Goal: Task Accomplishment & Management: Manage account settings

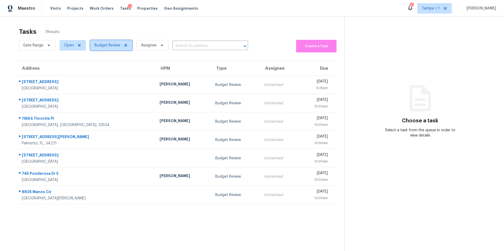
drag, startPoint x: 0, startPoint y: 0, endPoint x: 95, endPoint y: 46, distance: 105.7
click at [95, 46] on span "Budget Review" at bounding box center [107, 45] width 26 height 5
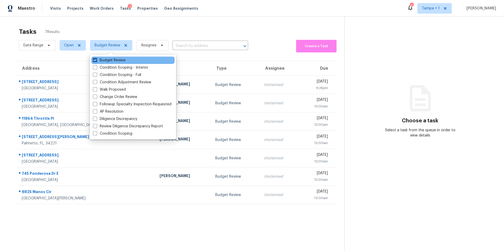
click at [109, 58] on label "Budget Review" at bounding box center [109, 60] width 33 height 5
click at [96, 58] on input "Budget Review" at bounding box center [94, 59] width 3 height 3
checkbox input "false"
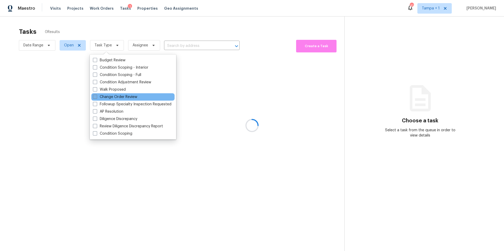
click at [109, 98] on label "Change Order Review" at bounding box center [115, 96] width 44 height 5
click at [96, 98] on input "Change Order Review" at bounding box center [94, 95] width 3 height 3
checkbox input "true"
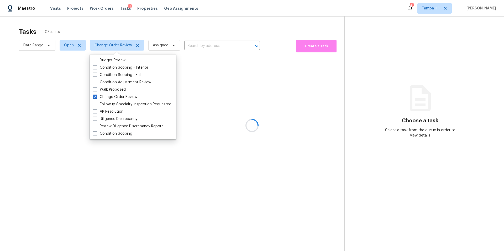
click at [135, 33] on div at bounding box center [252, 125] width 504 height 251
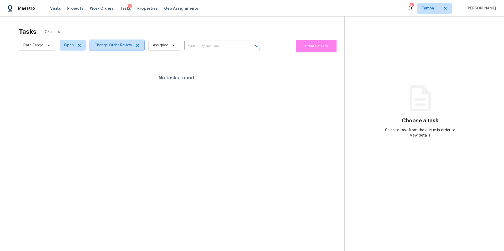
click at [109, 42] on span "Change Order Review" at bounding box center [117, 45] width 54 height 10
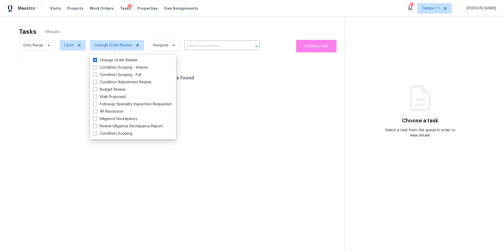
click at [129, 27] on div "Tasks 0 Results" at bounding box center [181, 32] width 325 height 14
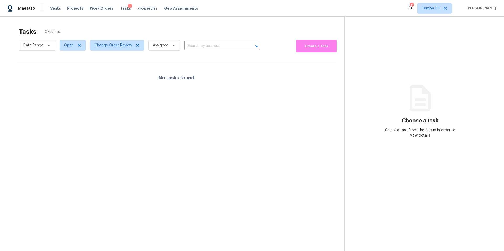
click at [112, 83] on div "No tasks found" at bounding box center [176, 78] width 319 height 34
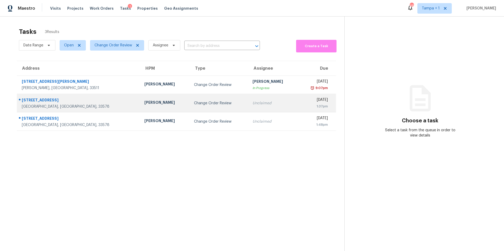
click at [194, 101] on div "Change Order Review" at bounding box center [219, 103] width 50 height 5
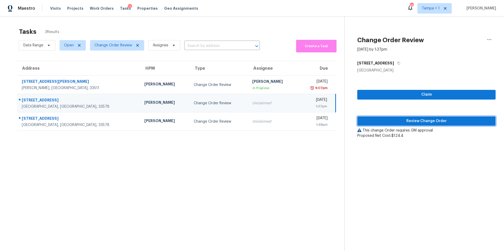
click at [380, 121] on span "Review Change Order" at bounding box center [426, 121] width 130 height 7
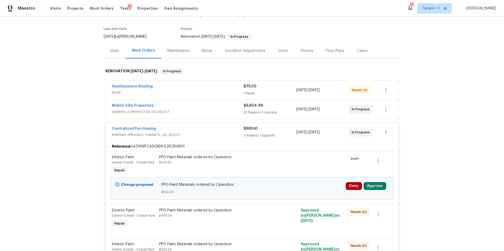
scroll to position [52, 0]
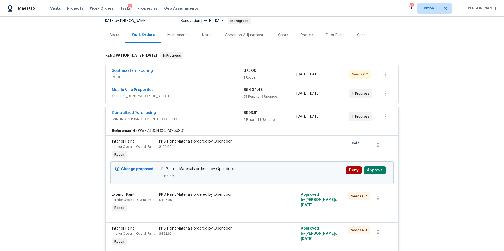
click at [371, 175] on div "Deny Approve" at bounding box center [367, 173] width 46 height 16
click at [374, 166] on div "Deny Approve" at bounding box center [367, 173] width 46 height 16
click at [373, 168] on button "Approve" at bounding box center [374, 171] width 23 height 8
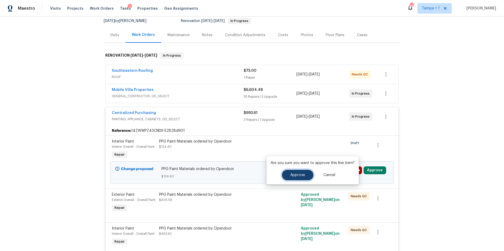
click at [294, 174] on span "Approve" at bounding box center [297, 175] width 15 height 4
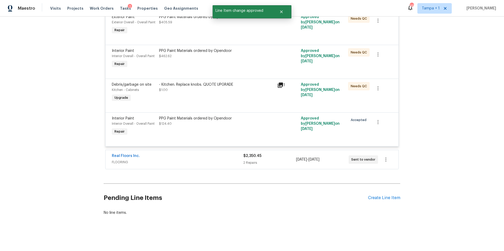
scroll to position [0, 0]
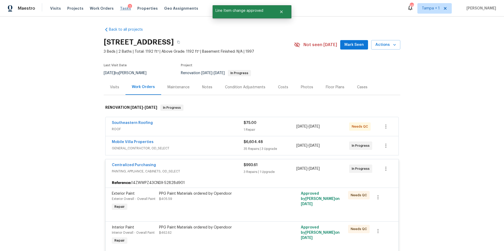
click at [120, 10] on span "Tasks" at bounding box center [125, 9] width 11 height 4
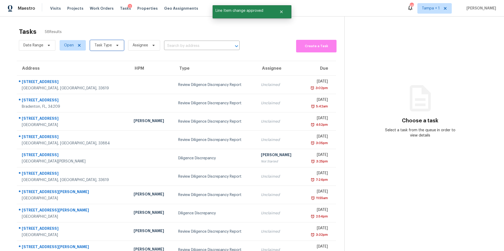
click at [104, 47] on span "Task Type" at bounding box center [102, 45] width 17 height 5
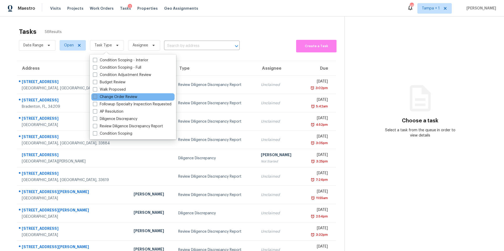
click at [116, 96] on label "Change Order Review" at bounding box center [115, 96] width 44 height 5
click at [96, 96] on input "Change Order Review" at bounding box center [94, 95] width 3 height 3
checkbox input "true"
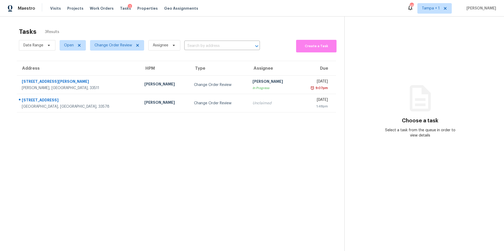
click at [197, 28] on div "Tasks 3 Results" at bounding box center [181, 32] width 325 height 14
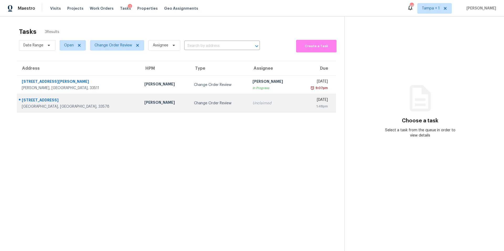
click at [194, 103] on div "Change Order Review" at bounding box center [219, 103] width 50 height 5
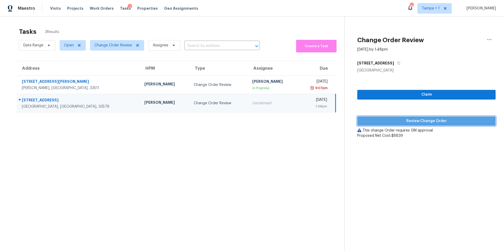
click at [398, 122] on span "Review Change Order" at bounding box center [426, 121] width 130 height 7
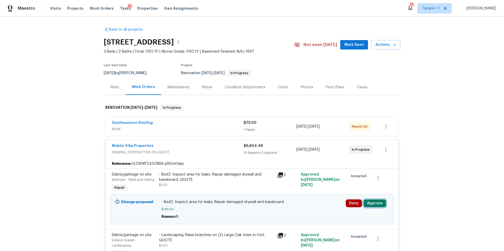
click at [376, 204] on button "Approve" at bounding box center [374, 204] width 23 height 8
click at [351, 188] on button "Approve" at bounding box center [357, 186] width 31 height 10
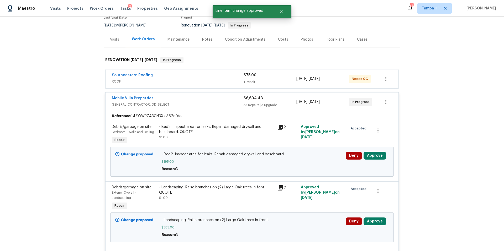
scroll to position [48, 0]
click at [374, 157] on button "Approve" at bounding box center [374, 155] width 23 height 8
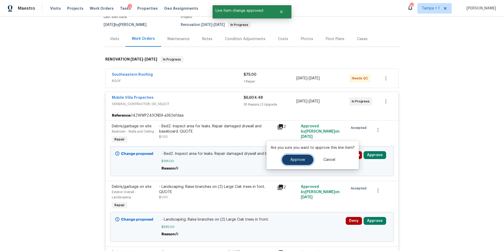
click at [286, 164] on button "Approve" at bounding box center [297, 160] width 31 height 10
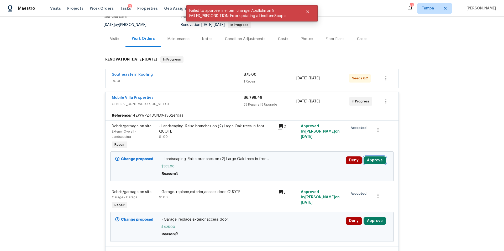
click at [381, 159] on button "Approve" at bounding box center [374, 161] width 23 height 8
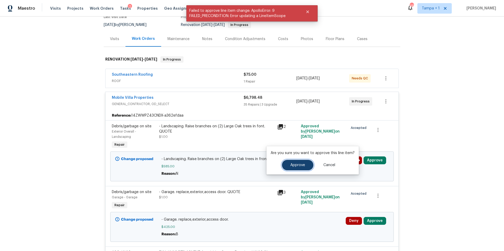
click at [294, 164] on span "Approve" at bounding box center [297, 165] width 15 height 4
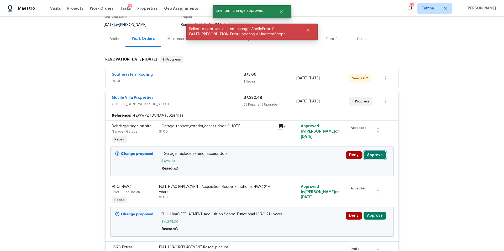
click at [376, 155] on button "Approve" at bounding box center [374, 155] width 23 height 8
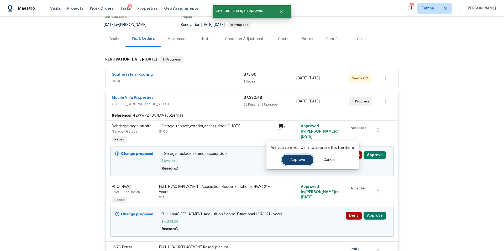
click at [296, 164] on button "Approve" at bounding box center [297, 160] width 31 height 10
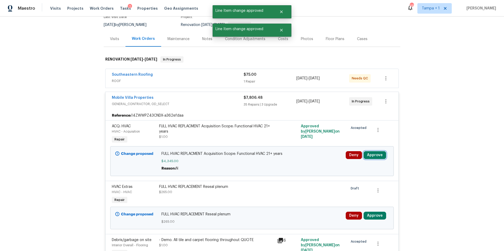
click at [373, 156] on button "Approve" at bounding box center [374, 155] width 23 height 8
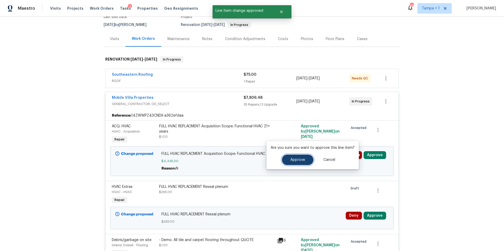
click at [294, 157] on button "Approve" at bounding box center [297, 160] width 31 height 10
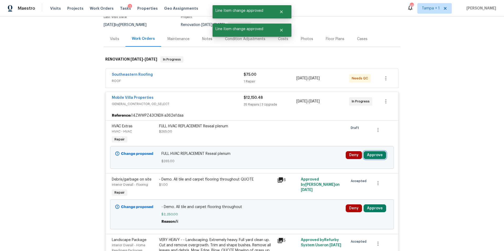
click at [371, 156] on button "Approve" at bounding box center [374, 155] width 23 height 8
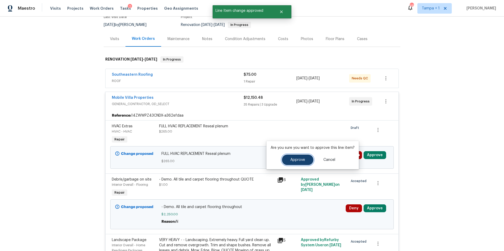
click at [295, 161] on span "Approve" at bounding box center [297, 160] width 15 height 4
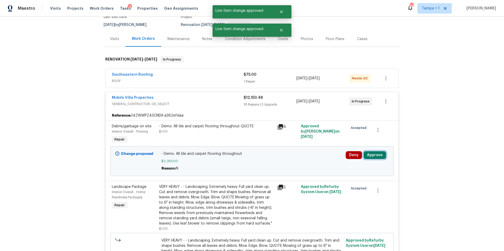
click at [373, 156] on button "Approve" at bounding box center [374, 155] width 23 height 8
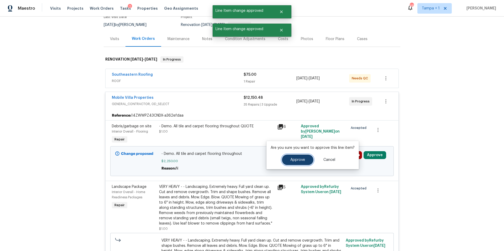
click at [284, 162] on button "Approve" at bounding box center [297, 160] width 31 height 10
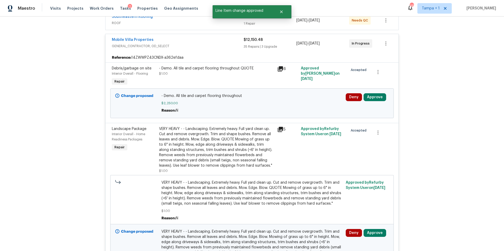
scroll to position [82, 0]
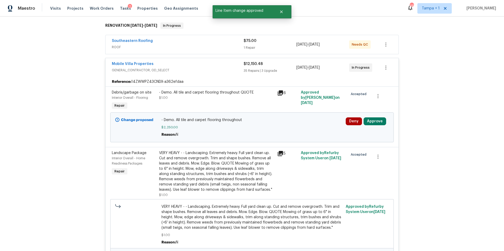
click at [390, 120] on div "Change proposed - Demo. All tile and carpet flooring throughout $2,250.00 Reaso…" at bounding box center [251, 128] width 283 height 30
click at [379, 122] on button "Approve" at bounding box center [374, 122] width 23 height 8
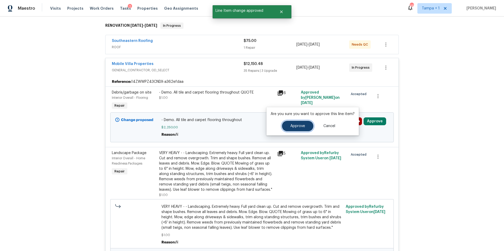
click at [306, 124] on button "Approve" at bounding box center [297, 126] width 31 height 10
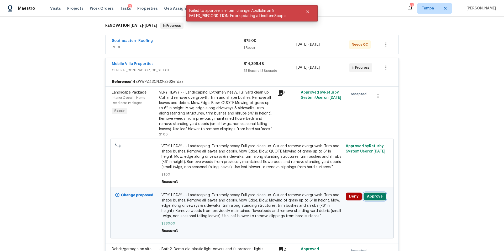
click at [371, 194] on button "Approve" at bounding box center [374, 197] width 23 height 8
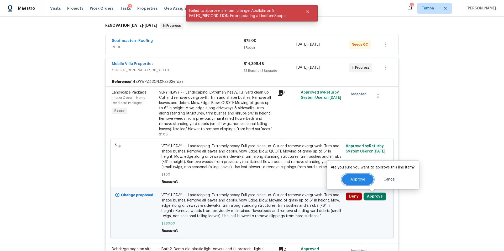
drag, startPoint x: 354, startPoint y: 180, endPoint x: 327, endPoint y: 182, distance: 26.8
click at [354, 180] on span "Approve" at bounding box center [357, 180] width 15 height 4
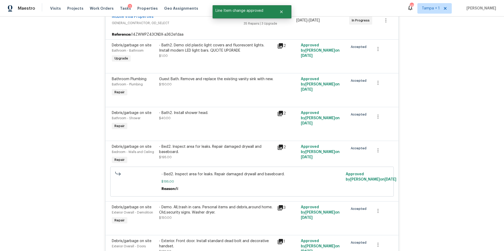
scroll to position [0, 0]
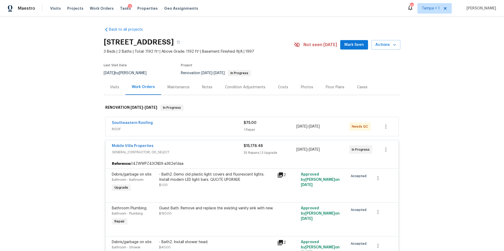
click at [278, 86] on div "Costs" at bounding box center [283, 87] width 10 height 5
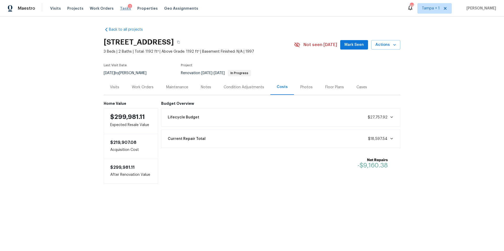
click at [120, 7] on span "Tasks" at bounding box center [125, 9] width 11 height 4
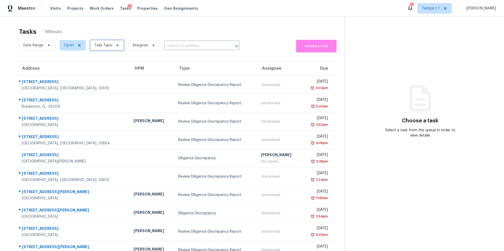
click at [100, 45] on span "Task Type" at bounding box center [102, 45] width 17 height 5
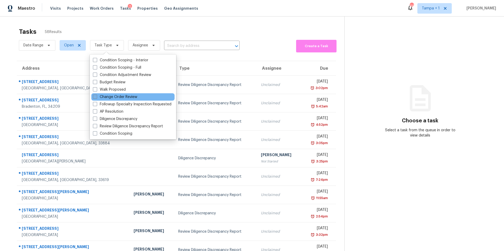
click at [100, 97] on label "Change Order Review" at bounding box center [115, 96] width 44 height 5
click at [96, 97] on input "Change Order Review" at bounding box center [94, 95] width 3 height 3
checkbox input "true"
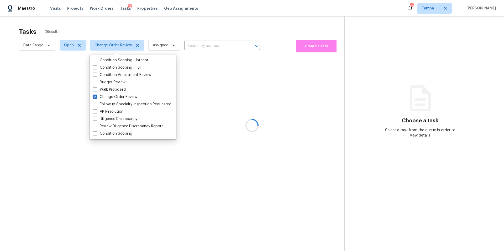
click at [146, 33] on div at bounding box center [252, 125] width 504 height 251
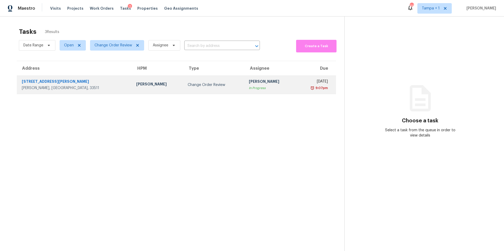
click at [132, 83] on td "Paul Springer" at bounding box center [158, 85] width 52 height 18
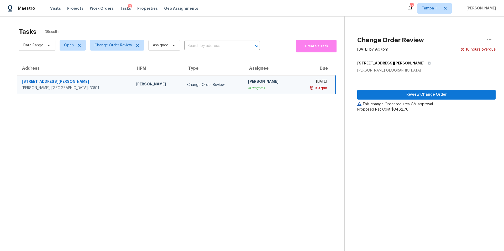
click at [183, 88] on td "Change Order Review" at bounding box center [213, 85] width 61 height 18
click at [410, 92] on span "Review Change Order" at bounding box center [426, 95] width 130 height 7
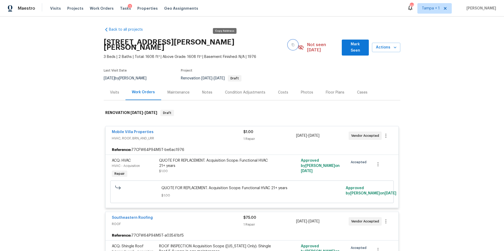
click at [288, 42] on button "button" at bounding box center [292, 44] width 9 height 9
click at [120, 10] on div "Tasks 2" at bounding box center [125, 9] width 11 height 6
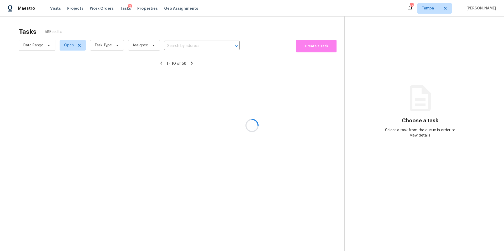
click at [119, 9] on div at bounding box center [252, 125] width 504 height 251
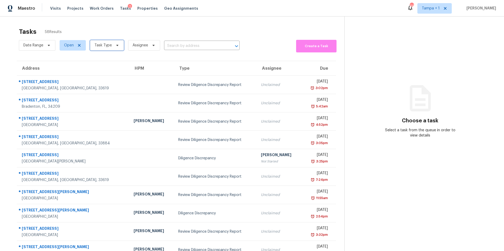
click at [104, 44] on span "Task Type" at bounding box center [102, 45] width 17 height 5
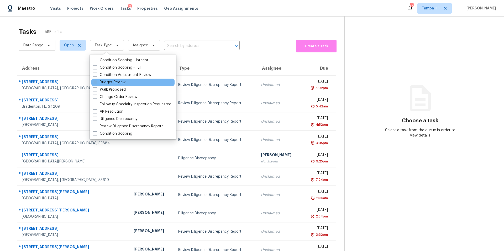
click at [103, 81] on label "Budget Review" at bounding box center [109, 82] width 33 height 5
click at [96, 81] on input "Budget Review" at bounding box center [94, 81] width 3 height 3
checkbox input "true"
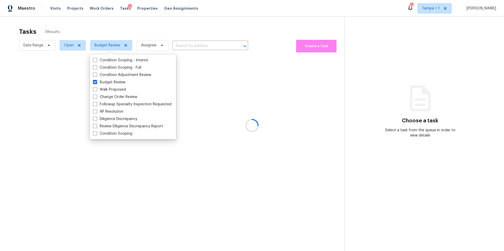
click at [166, 28] on div at bounding box center [252, 125] width 504 height 251
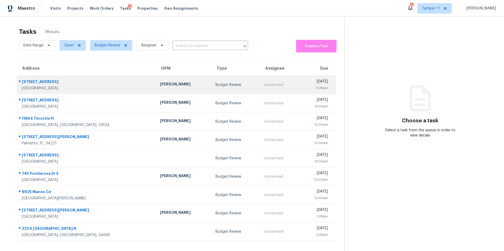
click at [97, 84] on div "18536 Satsuma Ave" at bounding box center [87, 82] width 130 height 7
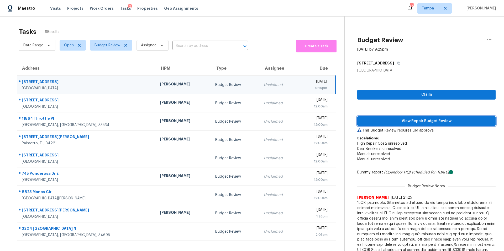
click at [379, 122] on span "View Repair Budget Review" at bounding box center [426, 121] width 130 height 7
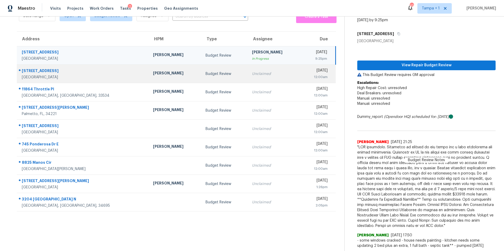
click at [149, 75] on td "Mat Smith" at bounding box center [175, 74] width 53 height 18
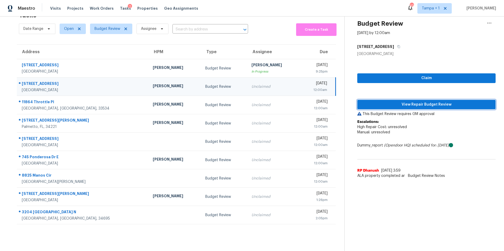
click at [428, 102] on span "View Repair Budget Review" at bounding box center [426, 105] width 130 height 7
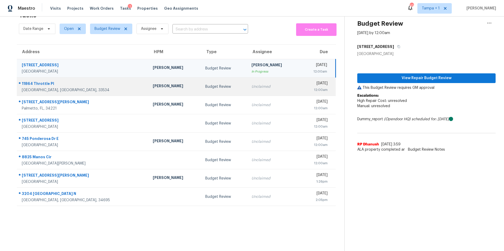
click at [153, 83] on div "Paul Springer" at bounding box center [175, 86] width 44 height 7
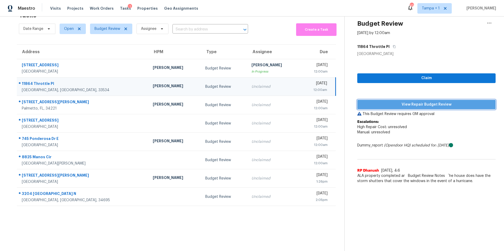
click at [374, 102] on span "View Repair Budget Review" at bounding box center [426, 105] width 130 height 7
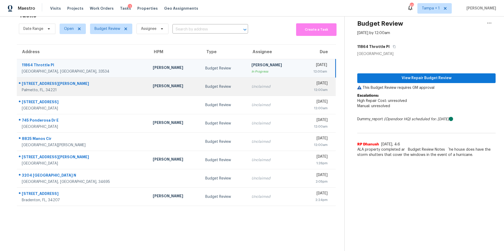
click at [96, 88] on div "Palmetto, FL, 34221" at bounding box center [83, 90] width 123 height 5
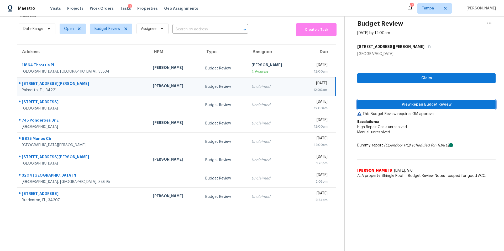
click at [369, 105] on button "View Repair Budget Review" at bounding box center [426, 105] width 138 height 10
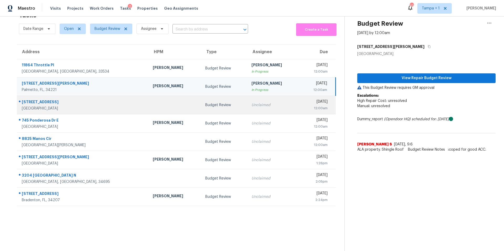
click at [152, 103] on td at bounding box center [174, 105] width 52 height 18
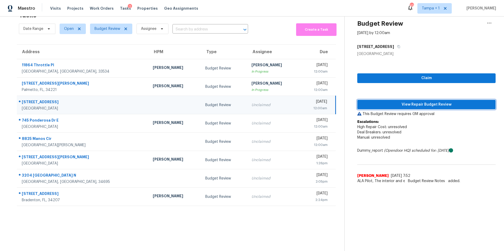
click at [392, 104] on span "View Repair Budget Review" at bounding box center [426, 105] width 130 height 7
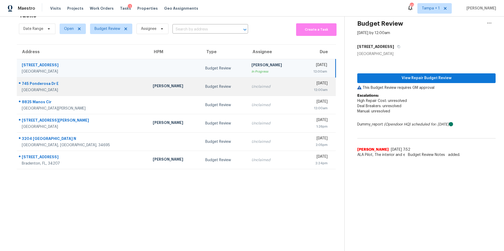
click at [201, 86] on td "Budget Review" at bounding box center [224, 87] width 46 height 18
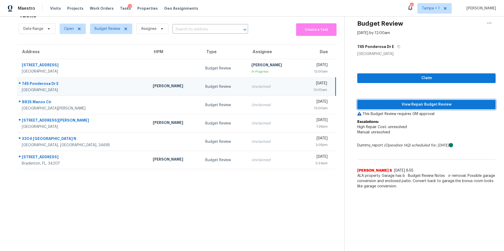
click at [390, 104] on span "View Repair Budget Review" at bounding box center [426, 105] width 130 height 7
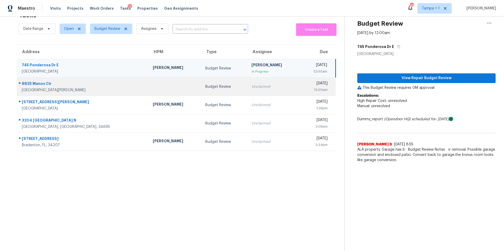
click at [201, 85] on td "Budget Review" at bounding box center [224, 87] width 46 height 18
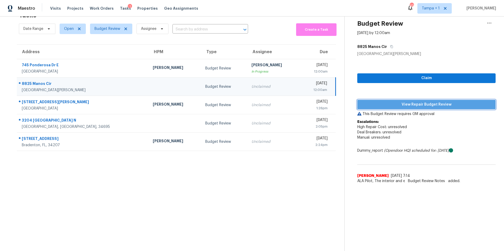
click at [387, 102] on span "View Repair Budget Review" at bounding box center [426, 105] width 130 height 7
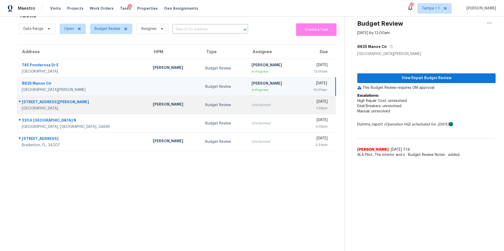
click at [153, 103] on div "Paul Springer" at bounding box center [175, 105] width 44 height 7
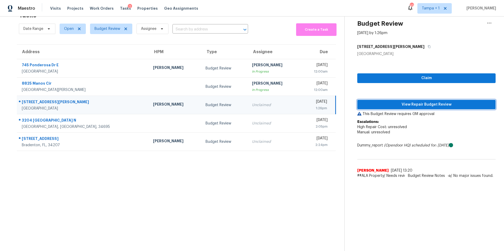
click at [404, 100] on button "View Repair Budget Review" at bounding box center [426, 105] width 138 height 10
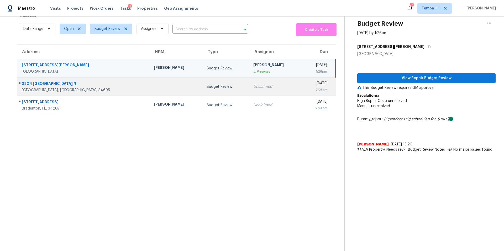
click at [154, 86] on div at bounding box center [176, 86] width 45 height 1
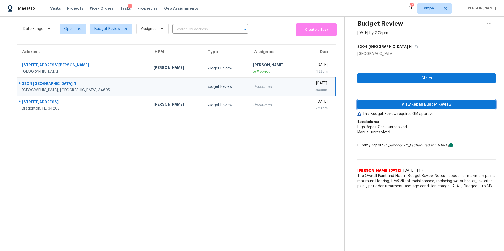
click at [389, 102] on span "View Repair Budget Review" at bounding box center [426, 105] width 130 height 7
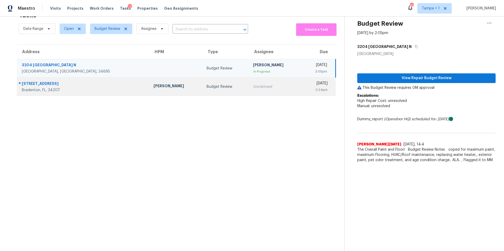
click at [202, 78] on td "Budget Review" at bounding box center [225, 87] width 46 height 18
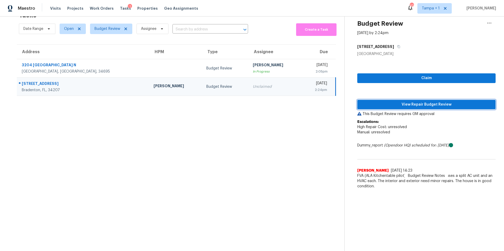
click at [371, 102] on span "View Repair Budget Review" at bounding box center [426, 105] width 130 height 7
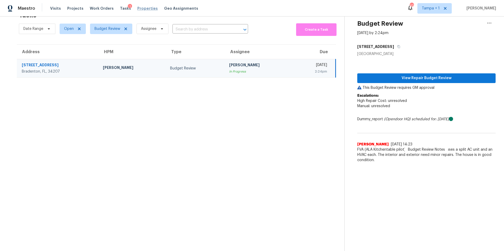
click at [137, 9] on span "Properties" at bounding box center [147, 8] width 20 height 5
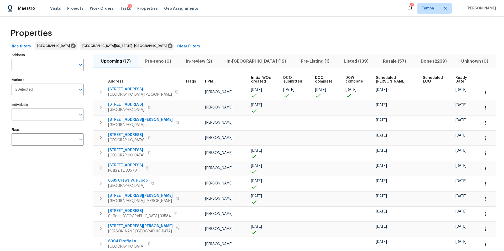
click at [44, 114] on input "Individuals" at bounding box center [44, 115] width 64 height 12
type input "naomi"
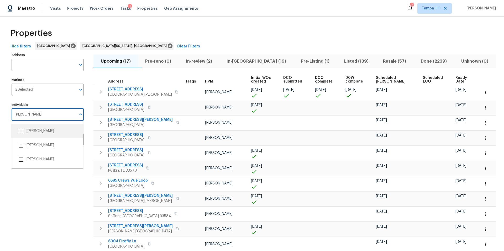
click at [34, 132] on li "[PERSON_NAME]" at bounding box center [47, 131] width 64 height 11
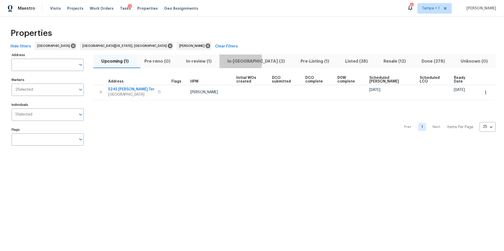
click at [246, 61] on span "In-reno (2)" at bounding box center [255, 61] width 67 height 7
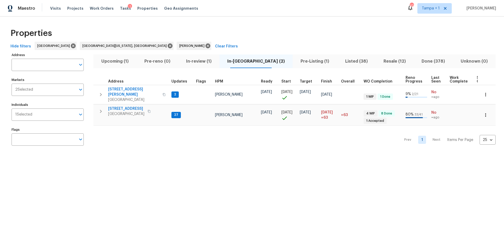
click at [310, 62] on span "Pre-Listing (1)" at bounding box center [315, 61] width 38 height 7
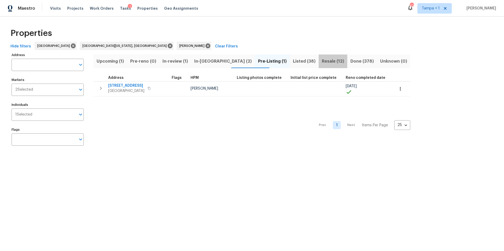
click at [322, 60] on span "Resale (12)" at bounding box center [333, 61] width 22 height 7
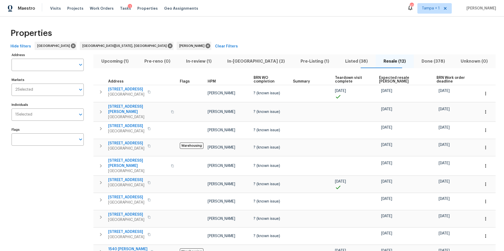
click at [340, 64] on span "Listed (38)" at bounding box center [356, 61] width 32 height 7
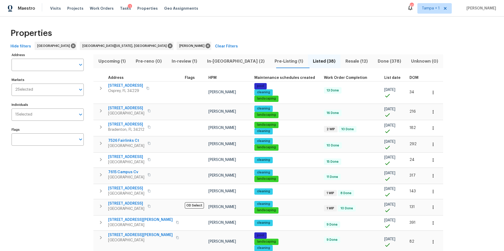
click at [409, 79] on span "DOM" at bounding box center [413, 78] width 9 height 4
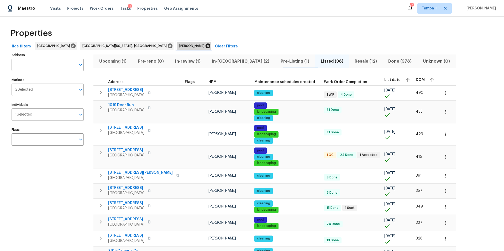
drag, startPoint x: 129, startPoint y: 43, endPoint x: 129, endPoint y: 46, distance: 3.1
click at [205, 46] on icon at bounding box center [208, 46] width 6 height 6
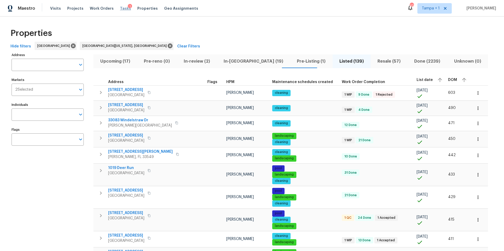
click at [120, 10] on span "Tasks" at bounding box center [125, 9] width 11 height 4
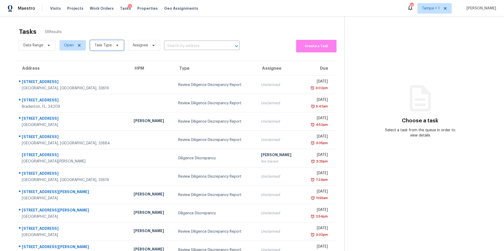
click at [103, 49] on span "Task Type" at bounding box center [107, 45] width 34 height 10
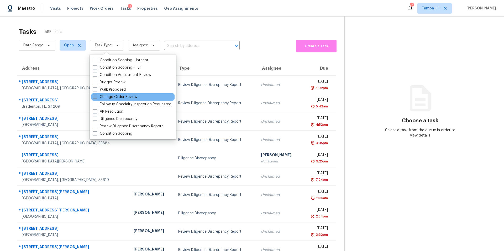
click at [100, 95] on label "Change Order Review" at bounding box center [115, 96] width 44 height 5
click at [96, 95] on input "Change Order Review" at bounding box center [94, 95] width 3 height 3
checkbox input "true"
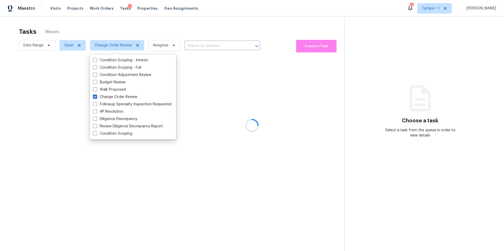
click at [157, 34] on div at bounding box center [252, 125] width 504 height 251
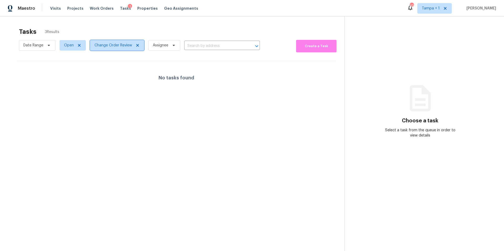
click at [117, 47] on span "Change Order Review" at bounding box center [113, 45] width 38 height 5
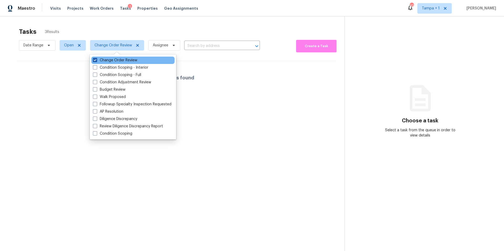
click at [100, 59] on label "Change Order Review" at bounding box center [115, 60] width 44 height 5
click at [96, 59] on input "Change Order Review" at bounding box center [94, 59] width 3 height 3
checkbox input "false"
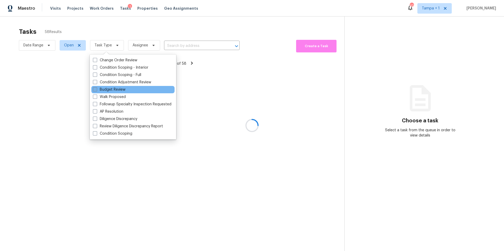
click at [99, 92] on label "Budget Review" at bounding box center [109, 89] width 33 height 5
click at [96, 90] on input "Budget Review" at bounding box center [94, 88] width 3 height 3
checkbox input "true"
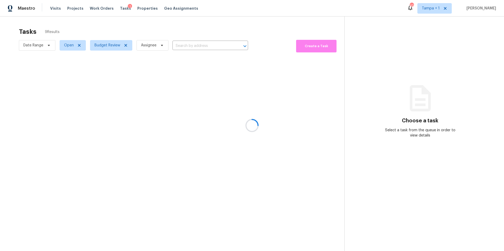
click at [184, 30] on div at bounding box center [252, 125] width 504 height 251
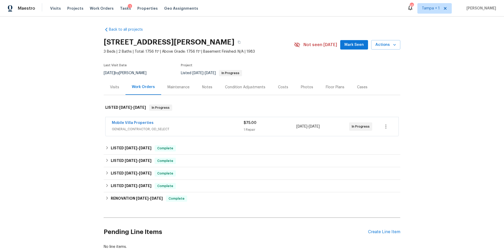
click at [203, 127] on span "GENERAL_CONTRACTOR, OD_SELECT" at bounding box center [178, 129] width 132 height 5
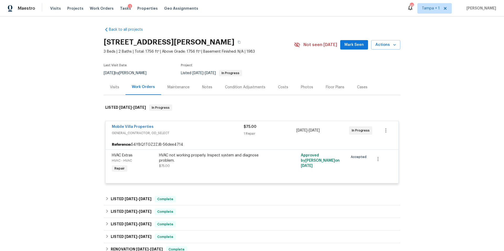
click at [203, 126] on div "Mobile Villa Properties" at bounding box center [178, 127] width 132 height 6
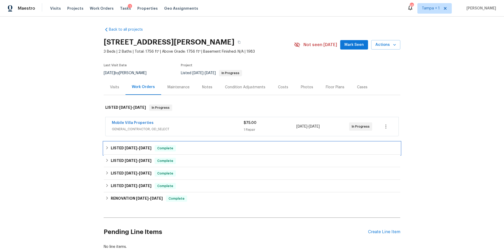
click at [198, 145] on div "LISTED [DATE] - [DATE] Complete" at bounding box center [251, 148] width 293 height 6
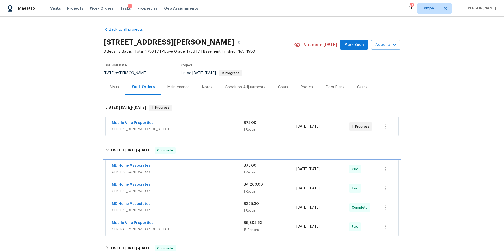
scroll to position [10, 0]
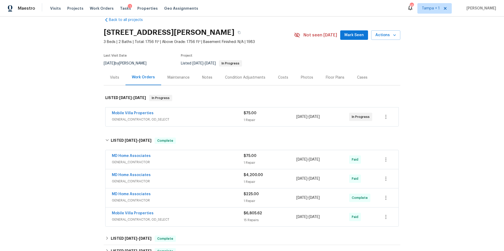
click at [195, 161] on span "GENERAL_CONTRACTOR" at bounding box center [178, 162] width 132 height 5
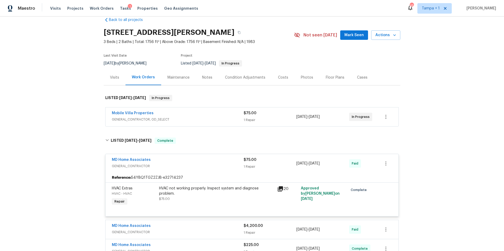
click at [195, 160] on div "MD Home Associates" at bounding box center [178, 160] width 132 height 6
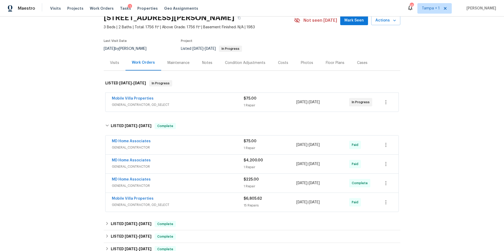
scroll to position [30, 0]
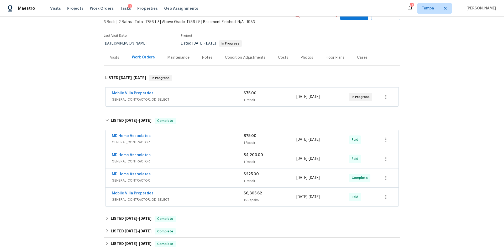
click at [195, 160] on span "GENERAL_CONTRACTOR" at bounding box center [178, 161] width 132 height 5
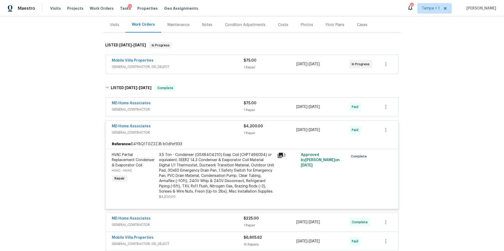
scroll to position [0, 0]
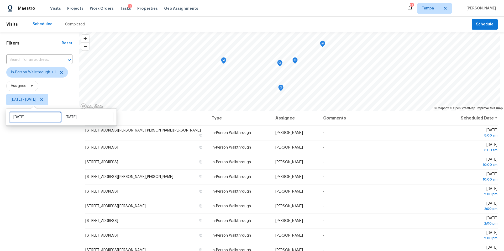
click at [44, 118] on input "Fri, Aug 15" at bounding box center [35, 117] width 52 height 10
select select "7"
select select "2025"
select select "8"
select select "2025"
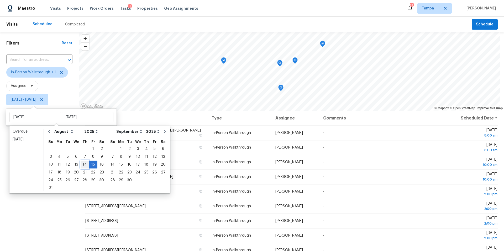
click at [86, 163] on div "14" at bounding box center [85, 164] width 8 height 7
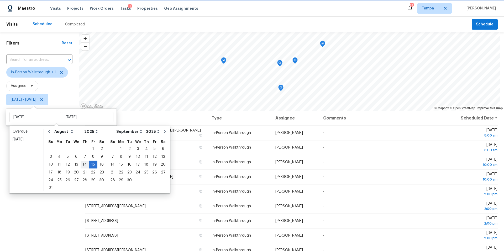
type input "Thu, Aug 14"
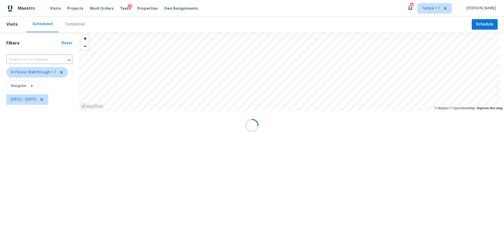
click at [86, 163] on div at bounding box center [252, 125] width 504 height 251
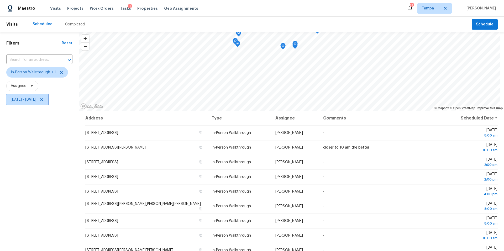
click at [36, 99] on span "Thu, Aug 14 - Fri, Aug 15" at bounding box center [23, 99] width 25 height 5
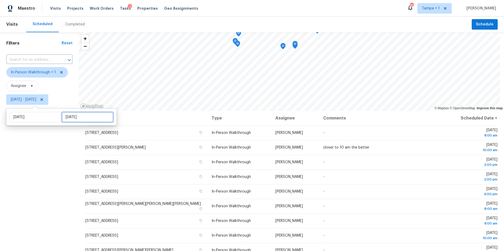
click at [68, 116] on input "Fri, Aug 15" at bounding box center [88, 117] width 52 height 10
select select "7"
select select "2025"
select select "8"
select select "2025"
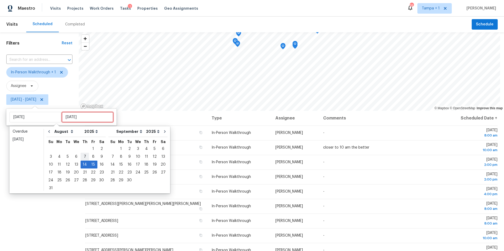
type input "Thu, Aug 07"
type input "Thu, Aug 14"
click at [85, 165] on div "14" at bounding box center [85, 164] width 8 height 7
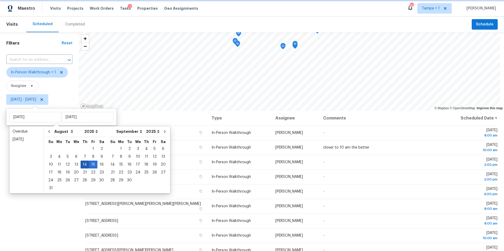
type input "Thu, Aug 14"
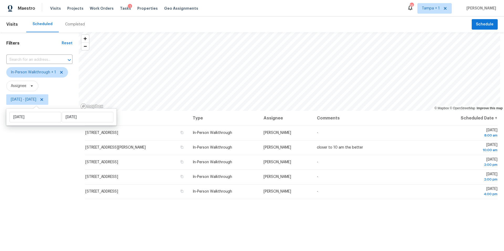
click at [49, 165] on div "Filters Reset ​ In-Person Walkthrough + 1 Assignee Thu, Aug 14 - Thu, Aug 14" at bounding box center [39, 172] width 79 height 280
